Goal: Information Seeking & Learning: Find specific fact

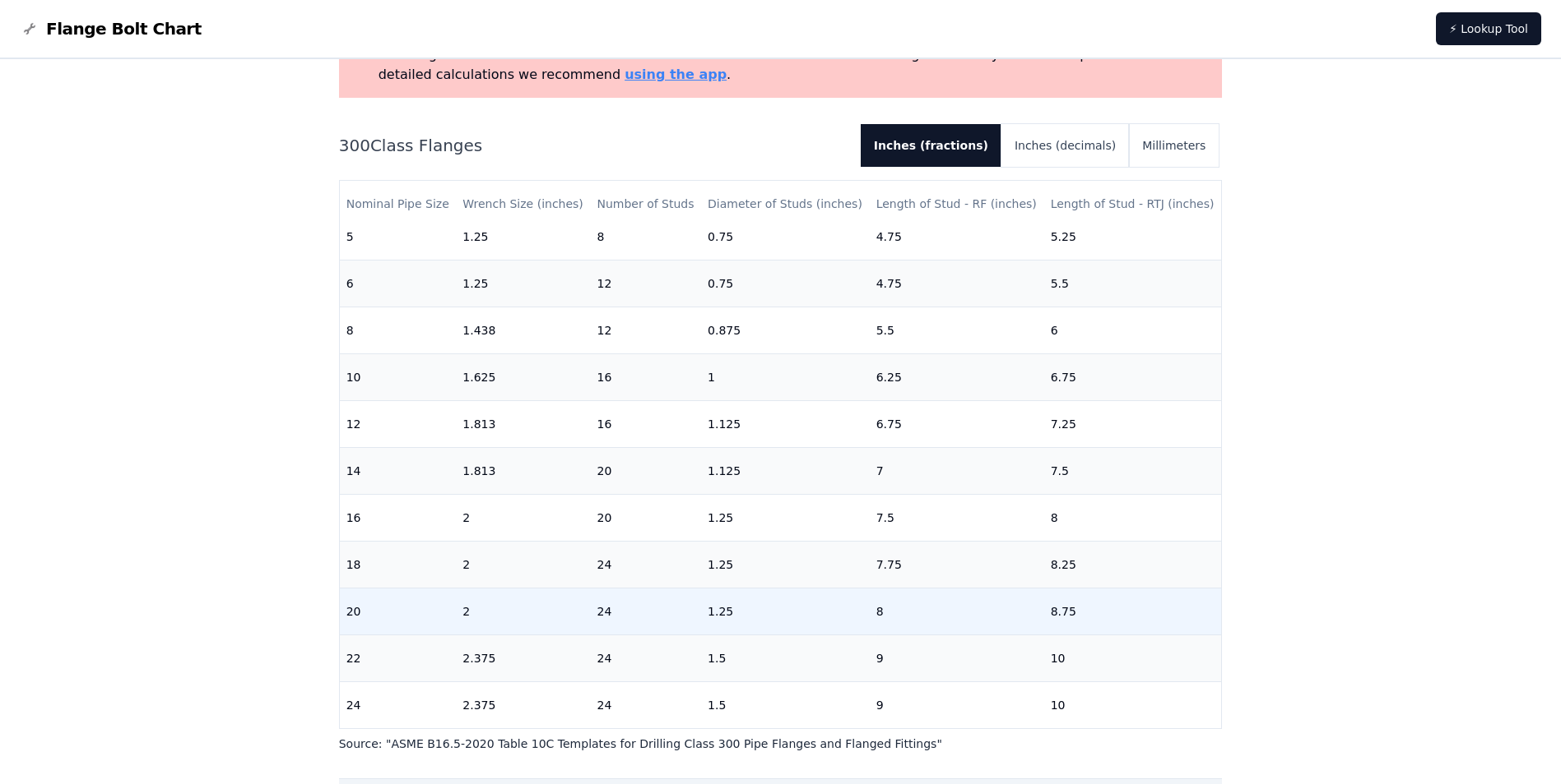
scroll to position [164, 0]
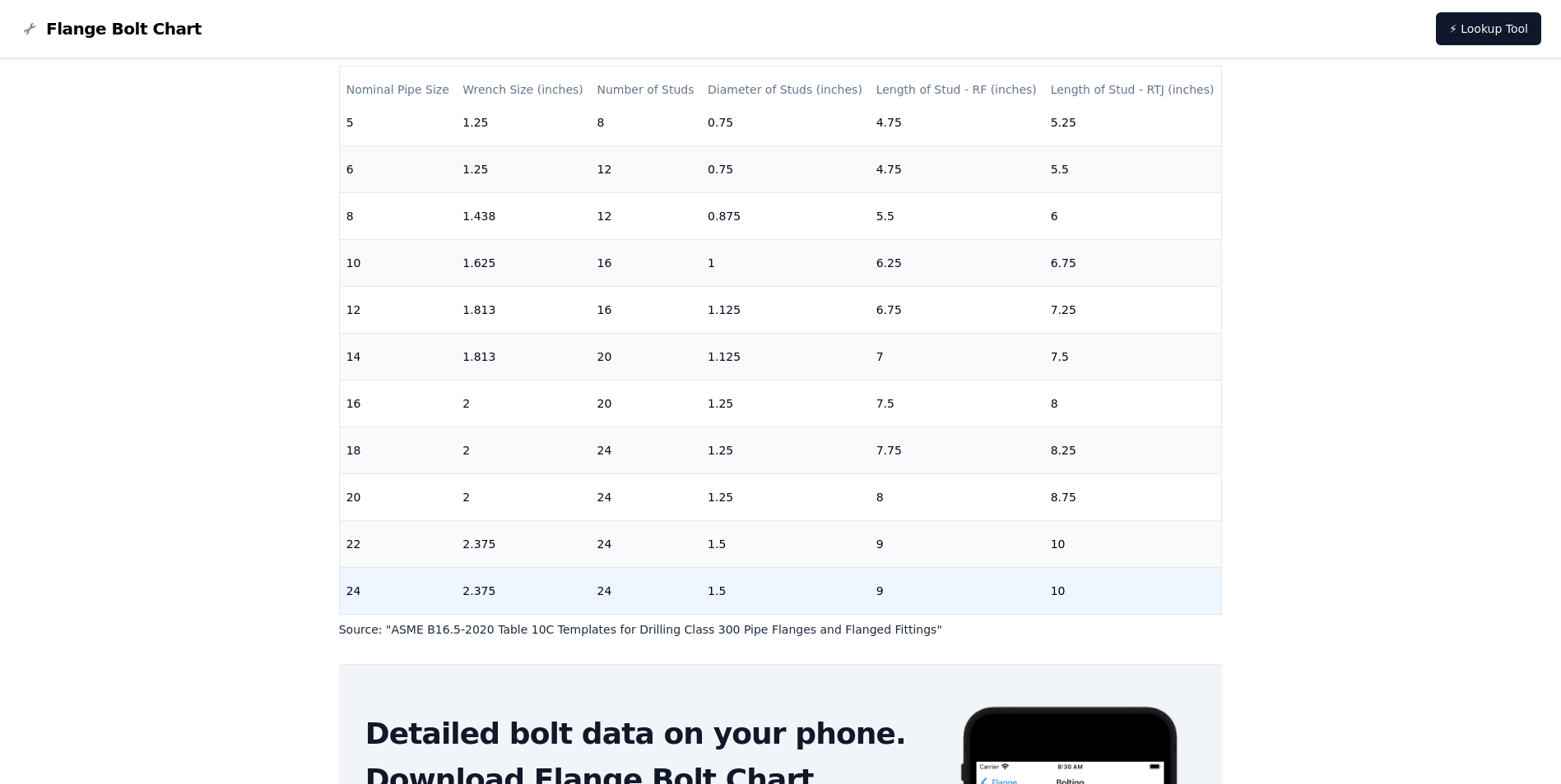
scroll to position [247, 0]
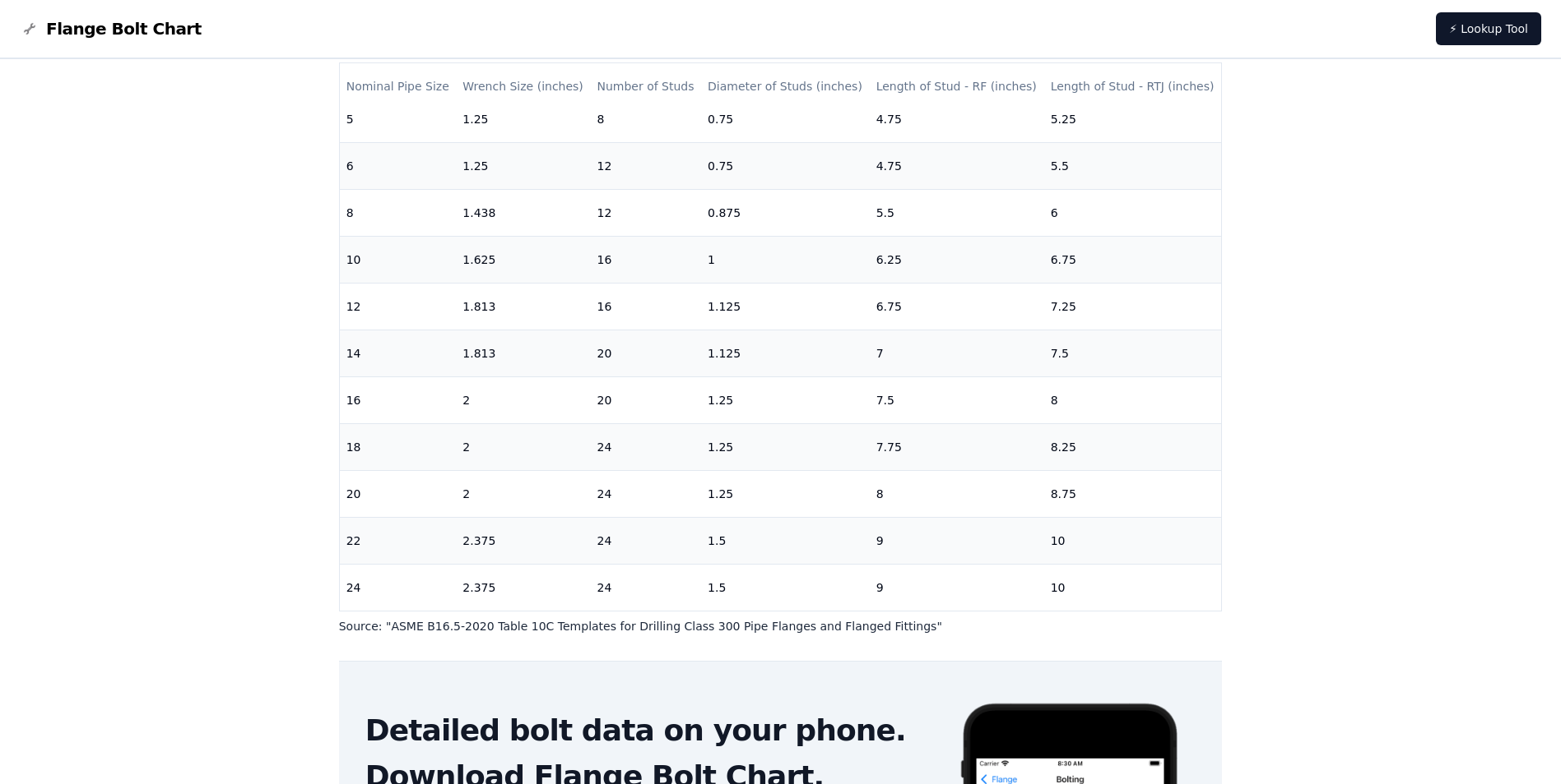
click at [1404, 316] on div "# 300 Flange Bolt Chart Warning: For reference only Bolt lengths are sourced fr…" at bounding box center [780, 425] width 1561 height 1224
click at [1243, 224] on div "# 300 Flange Bolt Chart Warning: For reference only Bolt lengths are sourced fr…" at bounding box center [780, 425] width 1561 height 1224
click at [1448, 300] on div "# 300 Flange Bolt Chart Warning: For reference only Bolt lengths are sourced fr…" at bounding box center [780, 425] width 1561 height 1224
click at [1259, 662] on div "# 300 Flange Bolt Chart Warning: For reference only Bolt lengths are sourced fr…" at bounding box center [780, 425] width 1561 height 1224
click at [1344, 175] on div "# 300 Flange Bolt Chart Warning: For reference only Bolt lengths are sourced fr…" at bounding box center [780, 425] width 1561 height 1224
